Goal: Task Accomplishment & Management: Use online tool/utility

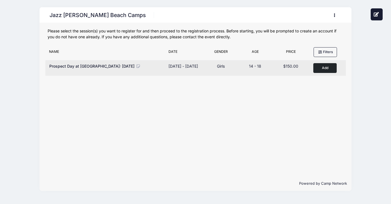
click at [105, 64] on span "Prospect Day at [GEOGRAPHIC_DATA]: [DATE]" at bounding box center [91, 66] width 85 height 5
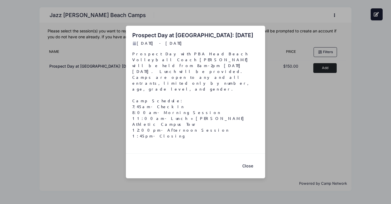
click at [250, 159] on button "Close" at bounding box center [248, 165] width 22 height 12
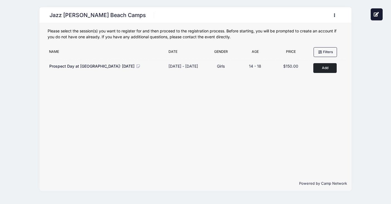
click at [332, 15] on button "button" at bounding box center [336, 15] width 15 height 10
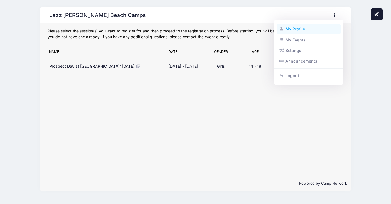
click at [291, 30] on link "My Profile" at bounding box center [309, 29] width 64 height 11
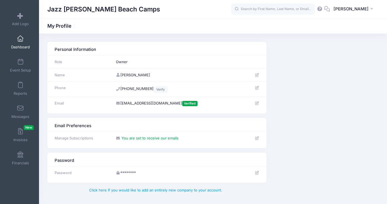
click at [13, 46] on span "Dashboard" at bounding box center [20, 47] width 19 height 5
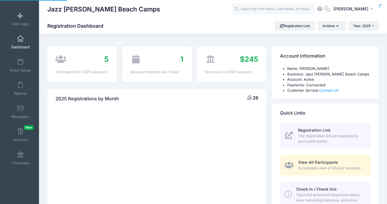
select select
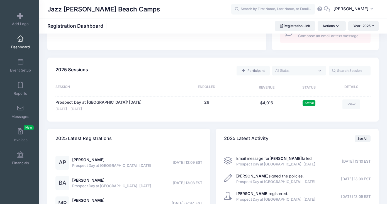
scroll to position [229, 0]
click at [350, 106] on link "View" at bounding box center [352, 103] width 18 height 9
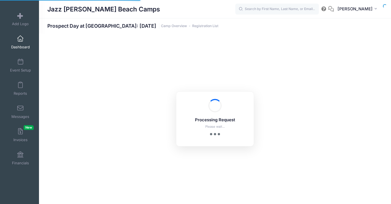
select select "10"
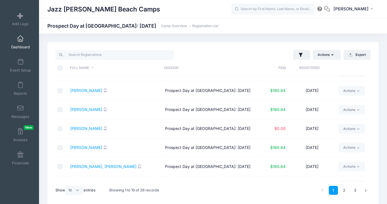
scroll to position [104, 0]
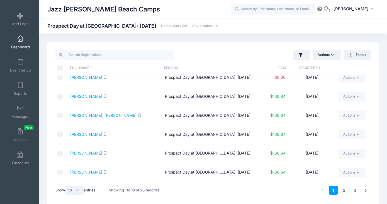
click at [79, 191] on select "All 10 25 50" at bounding box center [74, 189] width 18 height 9
click at [322, 54] on button "Actions" at bounding box center [327, 54] width 28 height 9
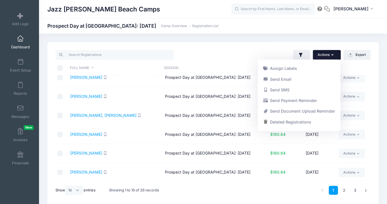
click at [254, 43] on div "Actions Assign Labels Send Email Send SMS Send Payment Reminder Send Document U…" at bounding box center [213, 124] width 332 height 164
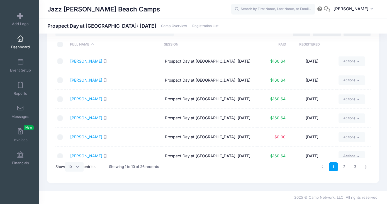
scroll to position [0, 0]
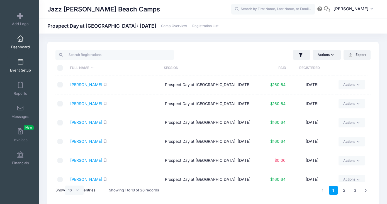
click at [17, 66] on link "Event Setup" at bounding box center [20, 65] width 26 height 20
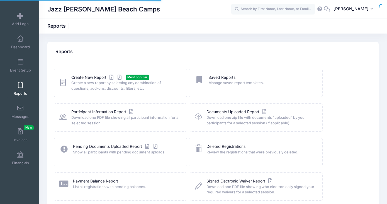
click at [92, 82] on span "Create a new report by selecting any combination of questions, add-ons, discoun…" at bounding box center [125, 85] width 108 height 11
click at [92, 74] on link "Create New Report" at bounding box center [97, 77] width 52 height 6
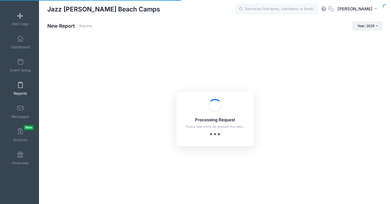
checkbox input "true"
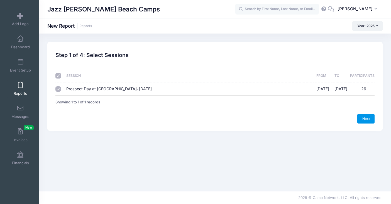
click at [362, 114] on link "Next" at bounding box center [366, 118] width 17 height 9
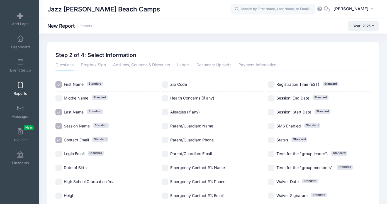
click at [57, 127] on input "Session Name Standard" at bounding box center [58, 126] width 6 height 6
checkbox input "false"
click at [58, 137] on input "Contact Email Standard" at bounding box center [58, 140] width 6 height 6
checkbox input "false"
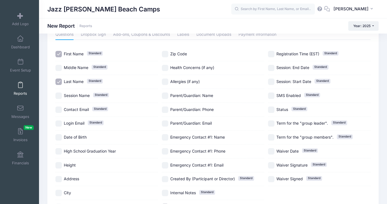
scroll to position [37, 0]
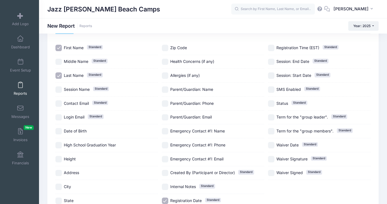
click at [59, 145] on input "High School Graduation Year" at bounding box center [58, 145] width 6 height 6
checkbox input "true"
click at [58, 159] on input "Height" at bounding box center [58, 159] width 6 height 6
checkbox input "true"
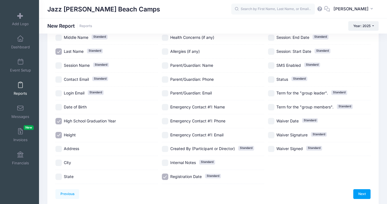
scroll to position [64, 0]
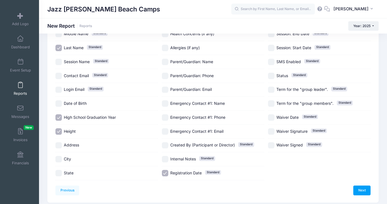
click at [58, 159] on input "City" at bounding box center [58, 159] width 6 height 6
checkbox input "true"
click at [58, 172] on input "State" at bounding box center [58, 173] width 6 height 6
checkbox input "true"
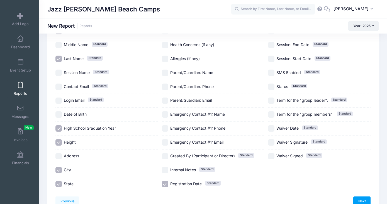
scroll to position [50, 0]
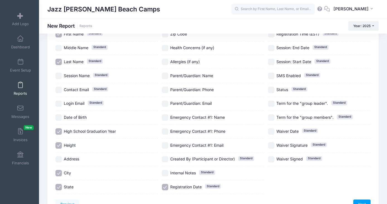
click at [167, 48] on input "Health Concerns (if any)" at bounding box center [165, 48] width 6 height 6
checkbox input "true"
click at [167, 60] on input "Allergies (if any)" at bounding box center [165, 62] width 6 height 6
checkbox input "true"
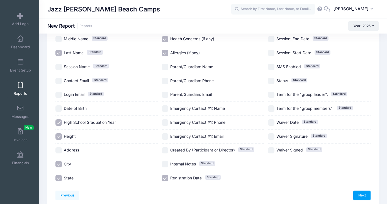
scroll to position [67, 0]
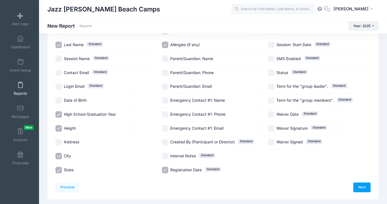
click at [167, 171] on input "Registration Date Standard" at bounding box center [165, 169] width 6 height 6
checkbox input "false"
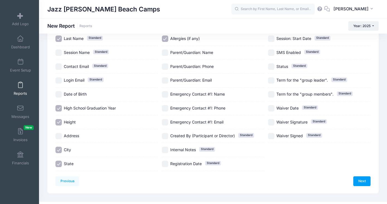
scroll to position [75, 0]
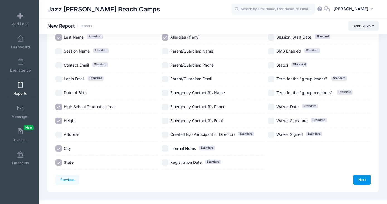
click at [365, 178] on link "Next" at bounding box center [362, 179] width 17 height 9
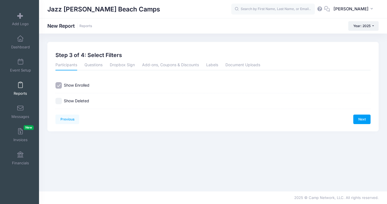
scroll to position [0, 0]
click at [364, 118] on link "Next" at bounding box center [366, 118] width 17 height 9
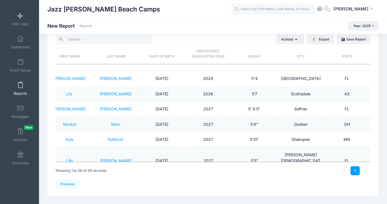
scroll to position [0, 16]
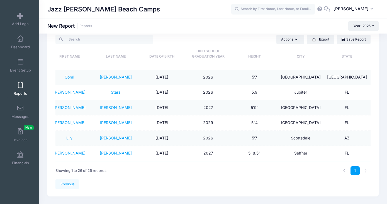
click at [186, 32] on div "Jazz Schmidt Beach Camps New Report Reports Year: 2025 Year: 2025 Year: 2024" at bounding box center [213, 25] width 348 height 15
